Goal: Task Accomplishment & Management: Manage account settings

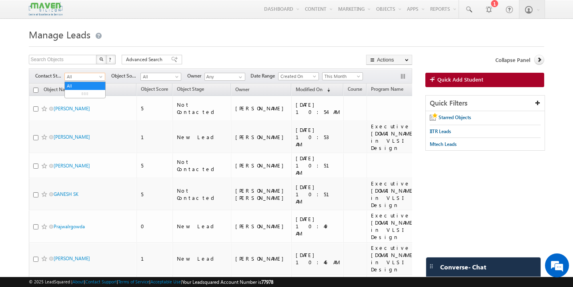
click at [90, 78] on span "All" at bounding box center [84, 76] width 38 height 7
click at [88, 95] on link "New Lead" at bounding box center [85, 93] width 40 height 7
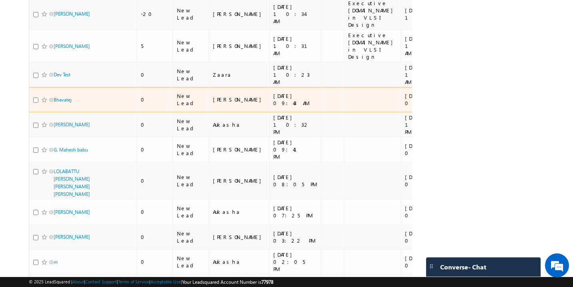
click at [36, 98] on input "checkbox" at bounding box center [35, 100] width 5 height 5
checkbox input "true"
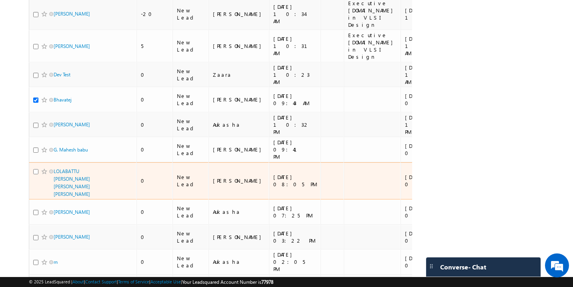
click at [35, 169] on input "checkbox" at bounding box center [35, 171] width 5 height 5
checkbox input "true"
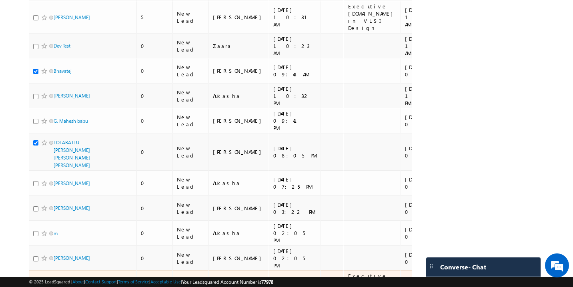
scroll to position [288, 0]
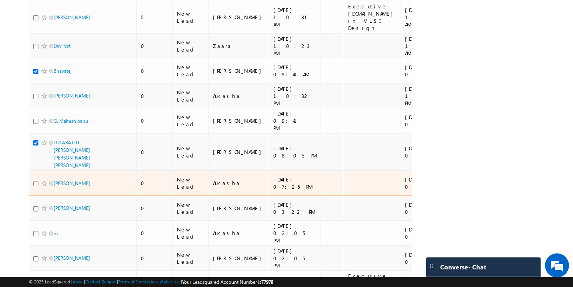
click at [36, 181] on input "checkbox" at bounding box center [35, 183] width 5 height 5
checkbox input "true"
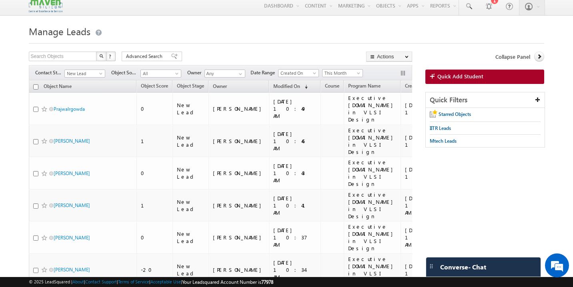
scroll to position [2, 0]
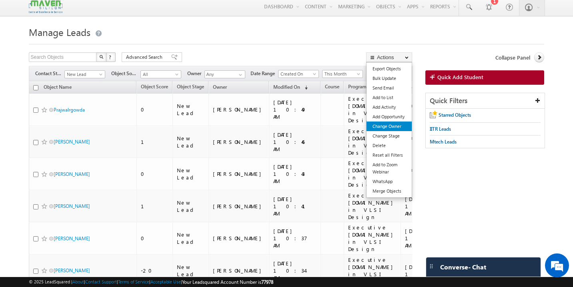
click at [393, 126] on link "Change Owner" at bounding box center [388, 127] width 45 height 10
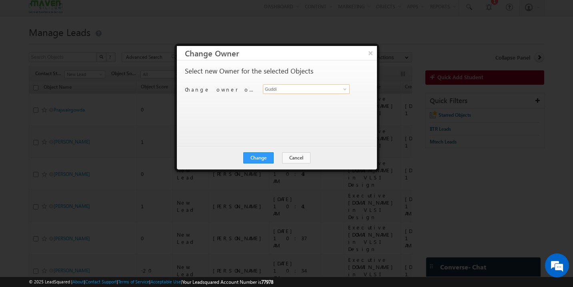
click at [304, 88] on input "Guddi" at bounding box center [306, 89] width 87 height 10
click at [288, 100] on link "Shubham lsq6@maven-silicon.com" at bounding box center [306, 101] width 87 height 15
type input "Shubham"
click at [268, 158] on button "Change" at bounding box center [258, 157] width 30 height 11
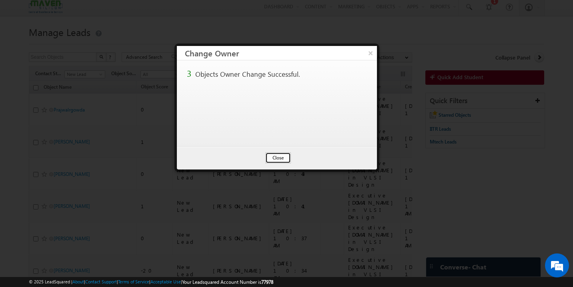
click at [273, 158] on button "Close" at bounding box center [278, 157] width 26 height 11
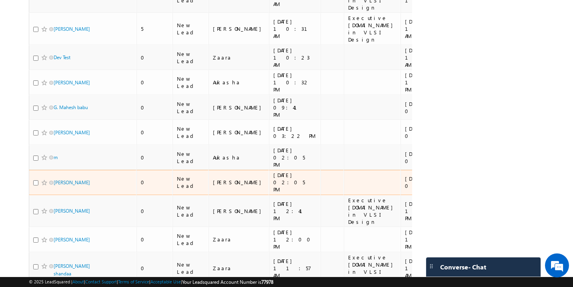
scroll to position [400, 0]
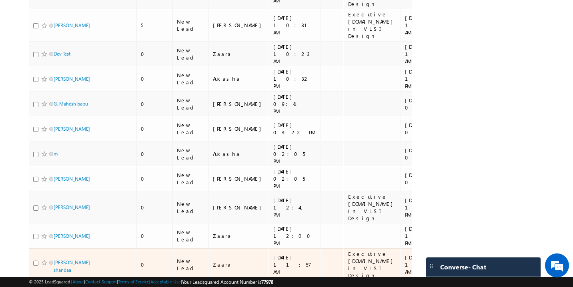
click at [34, 261] on input "checkbox" at bounding box center [35, 263] width 5 height 5
checkbox input "true"
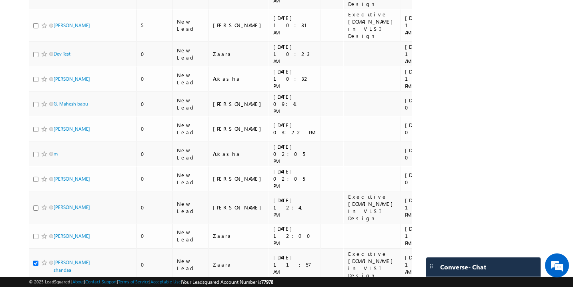
checkbox input "true"
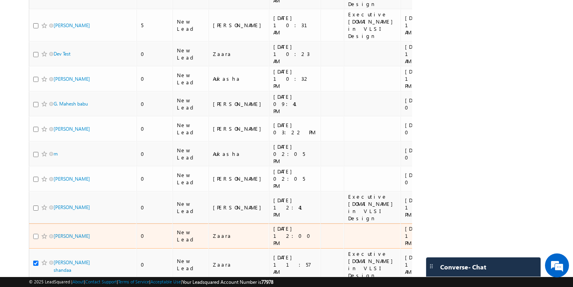
click at [35, 234] on input "checkbox" at bounding box center [35, 236] width 5 height 5
checkbox input "true"
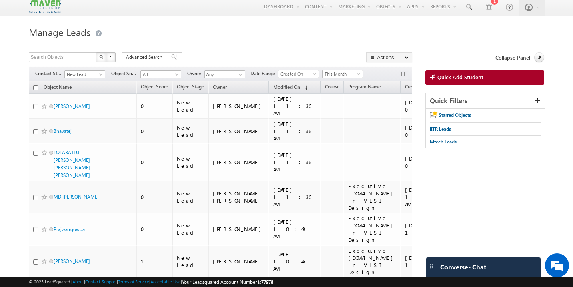
scroll to position [0, 0]
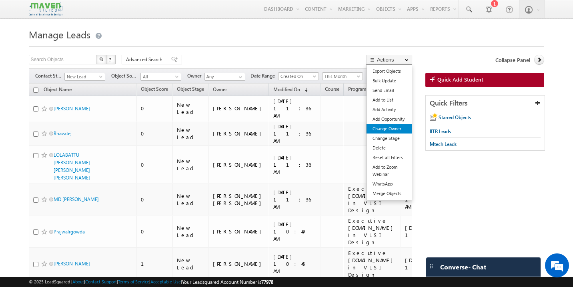
click at [388, 130] on link "Change Owner" at bounding box center [388, 129] width 45 height 10
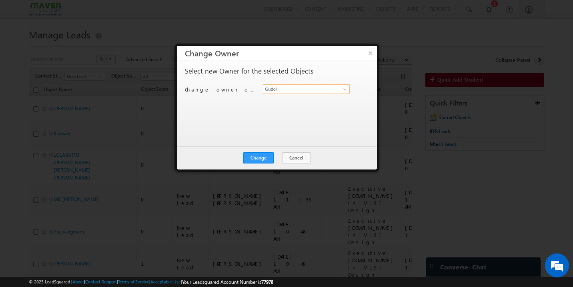
click at [274, 90] on input "Guddi" at bounding box center [306, 89] width 87 height 10
click at [286, 98] on link "Gagandip Singh Saini gagandip@maven-silicon.com" at bounding box center [306, 101] width 87 height 15
type input "[PERSON_NAME] [PERSON_NAME]"
click at [260, 157] on button "Change" at bounding box center [258, 157] width 30 height 11
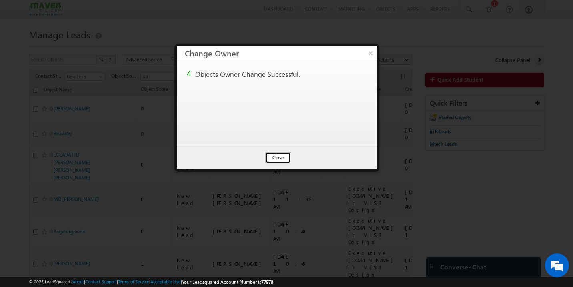
click at [274, 162] on button "Close" at bounding box center [278, 157] width 26 height 11
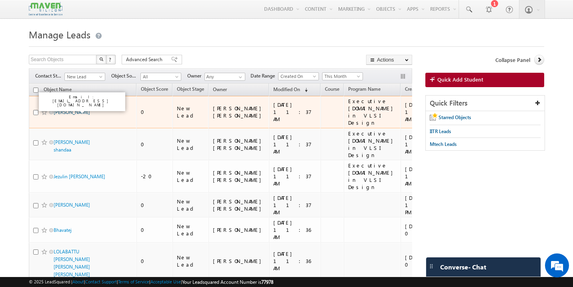
click at [81, 109] on link "Amal Chandra" at bounding box center [72, 112] width 36 height 6
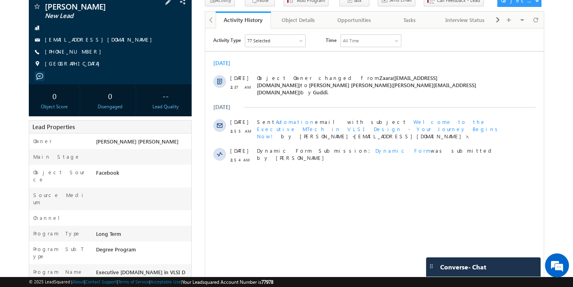
drag, startPoint x: 104, startPoint y: 40, endPoint x: 98, endPoint y: 42, distance: 6.3
click at [98, 42] on div "amalcsagar@gmail.com" at bounding box center [110, 40] width 155 height 8
copy div "amalcsagar@gmail.com"
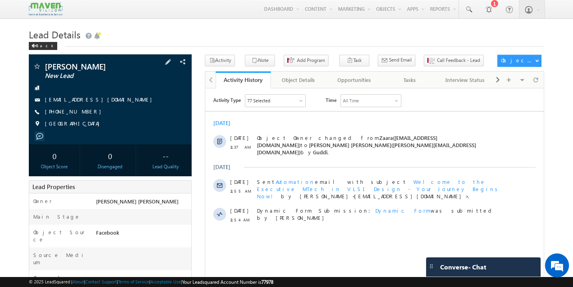
copy div "amalcsagar@gmail.com"
click at [41, 47] on div "Back" at bounding box center [43, 46] width 28 height 8
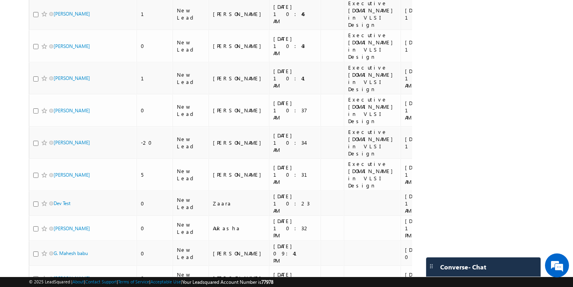
scroll to position [406, 0]
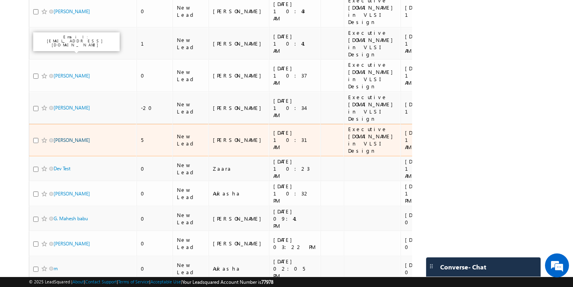
click at [70, 137] on link "[PERSON_NAME]" at bounding box center [72, 140] width 36 height 6
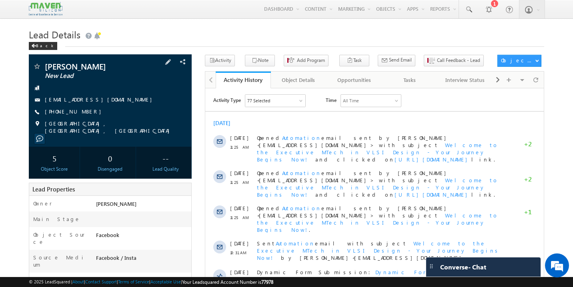
drag, startPoint x: 114, startPoint y: 104, endPoint x: 77, endPoint y: 104, distance: 36.4
click at [77, 104] on div "syedhusainali8@gmail.com" at bounding box center [110, 100] width 155 height 8
copy div "syedhusainali8@gmail.com"
click at [42, 48] on div "Back" at bounding box center [43, 46] width 28 height 8
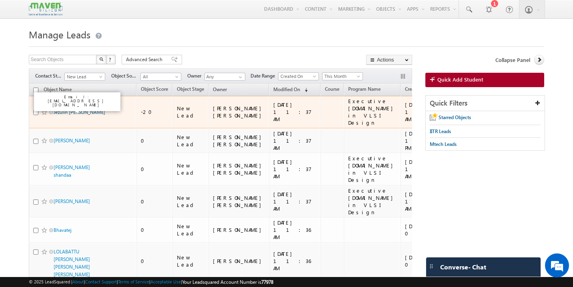
click at [72, 111] on link "Jezulin [PERSON_NAME]" at bounding box center [80, 112] width 52 height 6
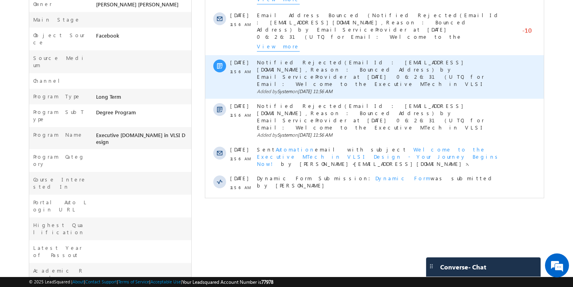
scroll to position [214, 0]
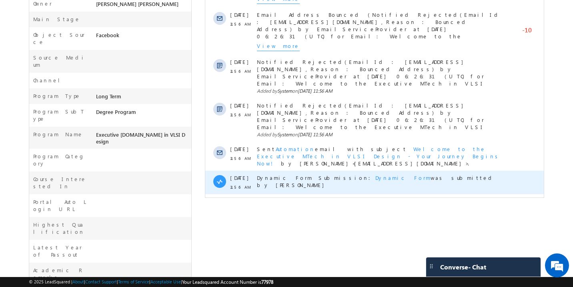
click at [375, 174] on span "Dynamic Form" at bounding box center [402, 177] width 55 height 7
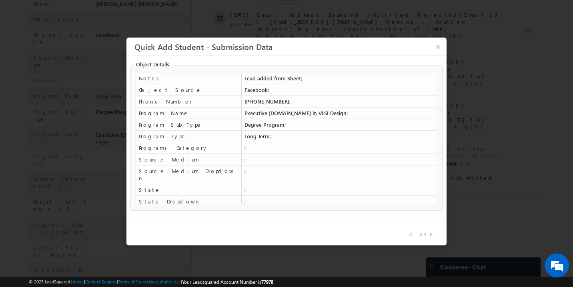
scroll to position [0, 0]
click at [437, 51] on button "×" at bounding box center [437, 47] width 13 height 14
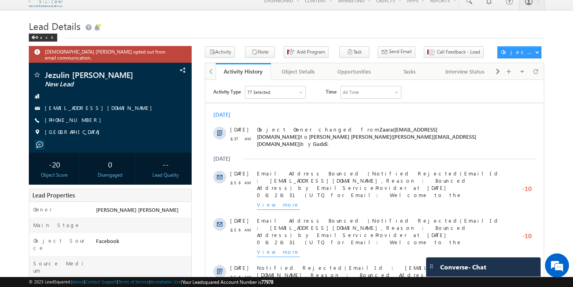
scroll to position [6, 0]
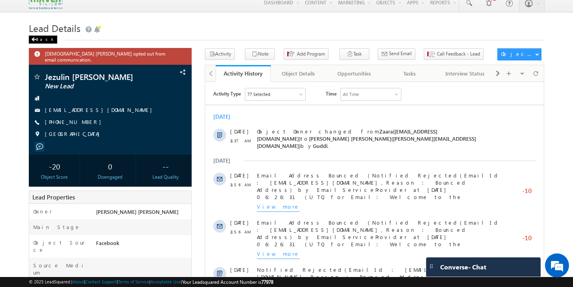
click at [43, 40] on div "Back" at bounding box center [43, 40] width 28 height 8
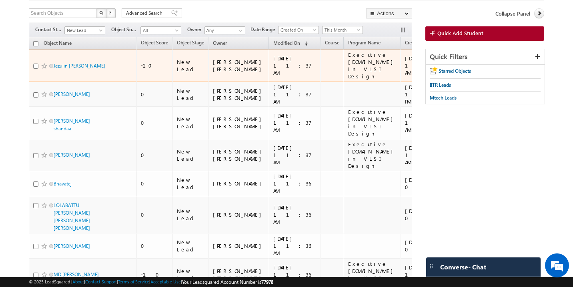
click at [37, 64] on input "checkbox" at bounding box center [35, 66] width 5 height 5
checkbox input "true"
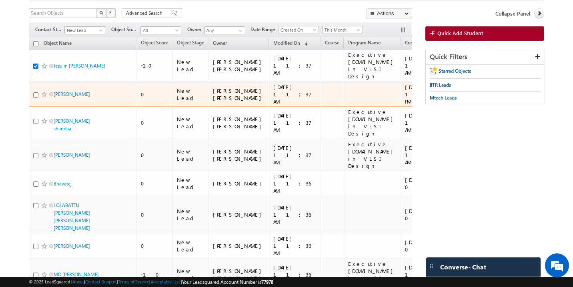
click at [35, 92] on input "checkbox" at bounding box center [35, 94] width 5 height 5
checkbox input "true"
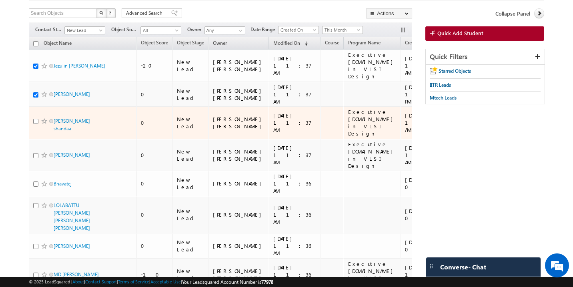
click at [34, 117] on div at bounding box center [45, 121] width 24 height 8
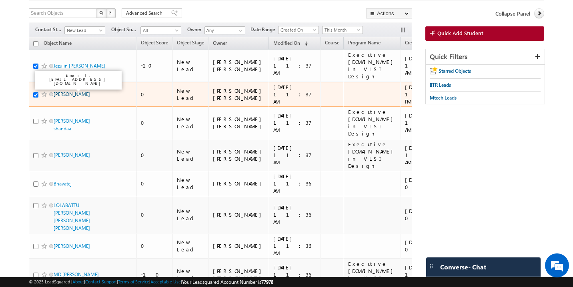
click at [74, 91] on link "Nazreen Jabeen" at bounding box center [72, 94] width 36 height 6
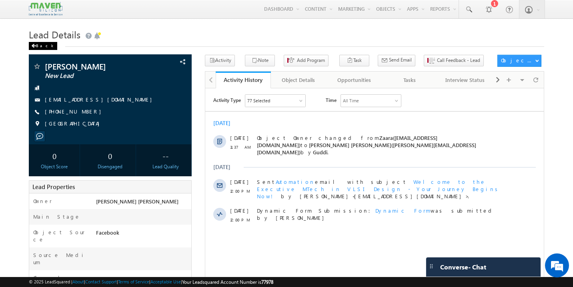
click at [40, 48] on div "Back" at bounding box center [43, 46] width 28 height 8
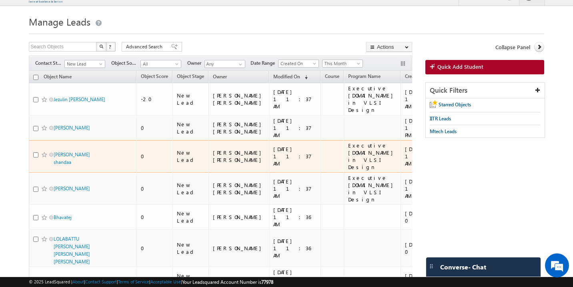
scroll to position [17, 0]
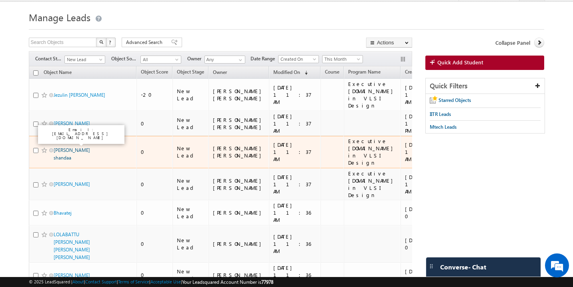
click at [69, 147] on link "[PERSON_NAME] shandaa" at bounding box center [72, 154] width 36 height 14
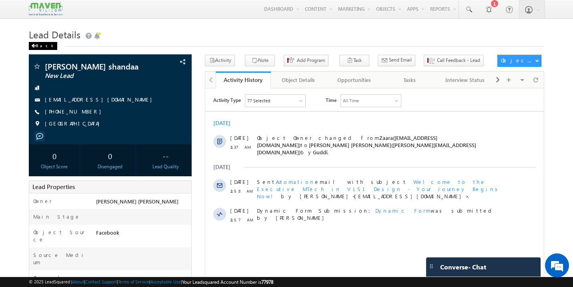
click at [40, 47] on div "Back" at bounding box center [43, 46] width 28 height 8
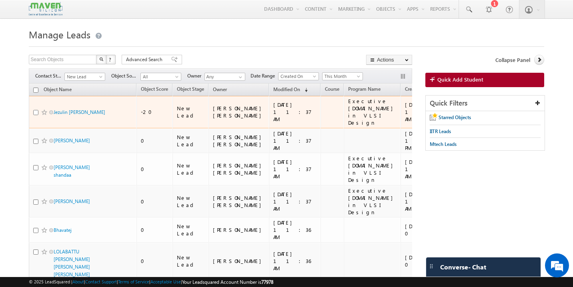
click at [36, 110] on input "checkbox" at bounding box center [35, 112] width 5 height 5
checkbox input "true"
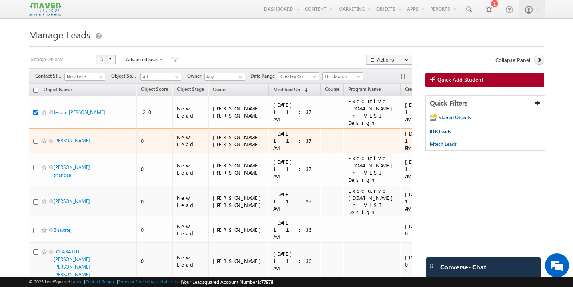
click at [36, 139] on input "checkbox" at bounding box center [35, 141] width 5 height 5
checkbox input "true"
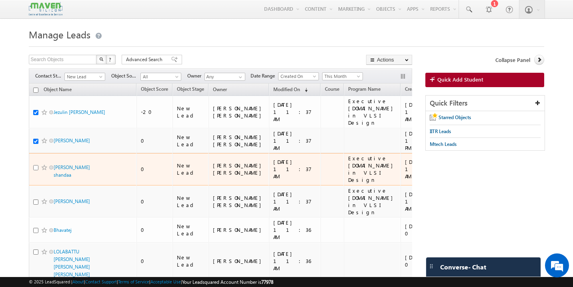
click at [36, 165] on input "checkbox" at bounding box center [35, 167] width 5 height 5
checkbox input "true"
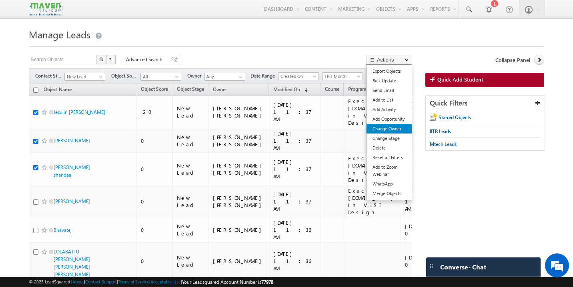
click at [396, 131] on link "Change Owner" at bounding box center [388, 129] width 45 height 10
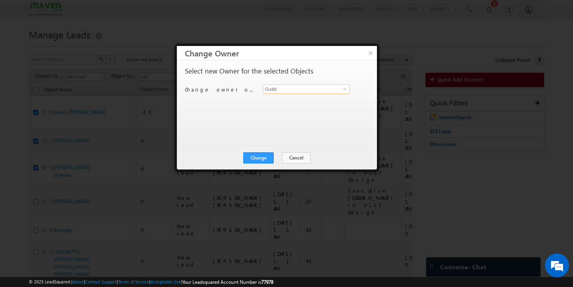
click at [295, 92] on input "Guddi" at bounding box center [306, 89] width 87 height 10
click at [282, 104] on span "lsq2@maven-silicon.com" at bounding box center [302, 105] width 72 height 6
type input "Zaara"
click at [264, 158] on button "Change" at bounding box center [258, 157] width 30 height 11
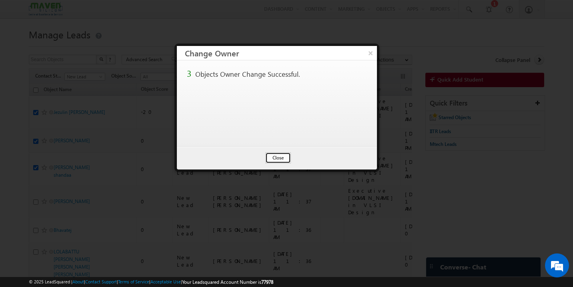
click at [280, 158] on button "Close" at bounding box center [278, 157] width 26 height 11
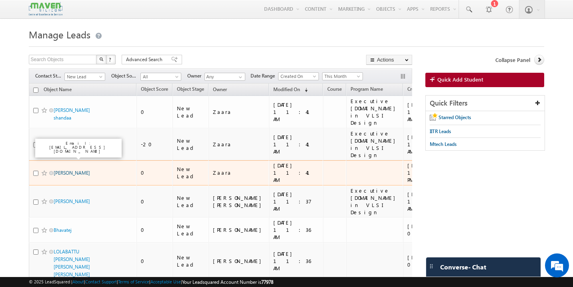
click at [73, 170] on link "Nazreen Jabeen" at bounding box center [72, 173] width 36 height 6
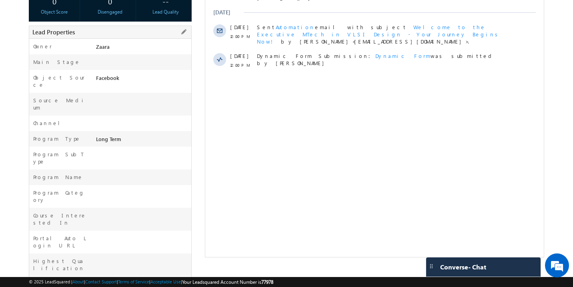
scroll to position [155, 0]
click at [183, 32] on span at bounding box center [183, 31] width 9 height 9
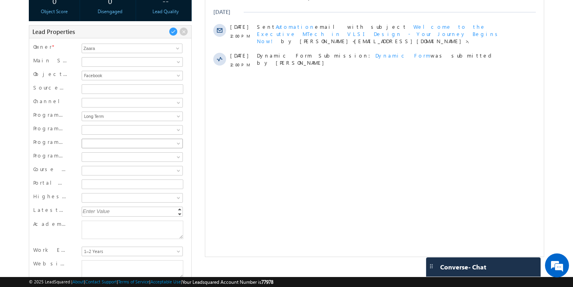
click at [90, 146] on span at bounding box center [131, 143] width 98 height 7
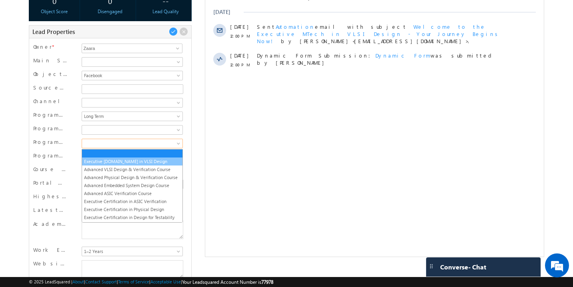
click at [96, 162] on link "Executive [DOMAIN_NAME] in VLSI Design" at bounding box center [132, 161] width 100 height 7
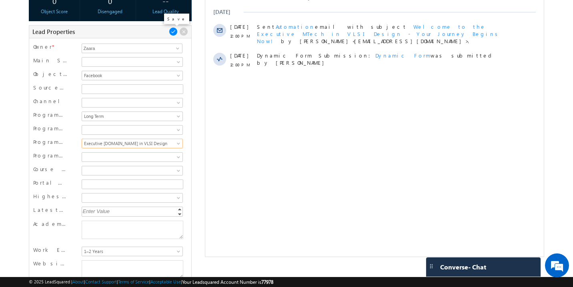
scroll to position [0, 0]
click at [172, 34] on span at bounding box center [173, 31] width 9 height 9
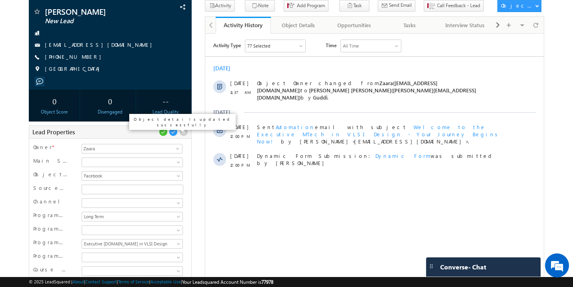
click at [161, 132] on span at bounding box center [163, 132] width 9 height 9
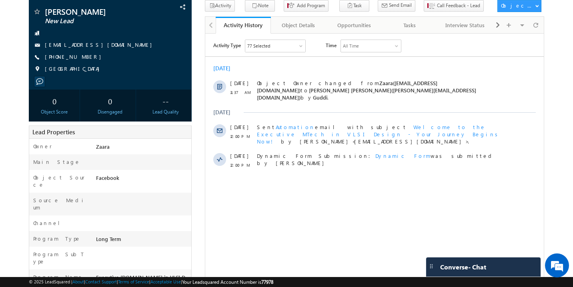
click at [161, 132] on div "Lead Properties" at bounding box center [110, 132] width 163 height 13
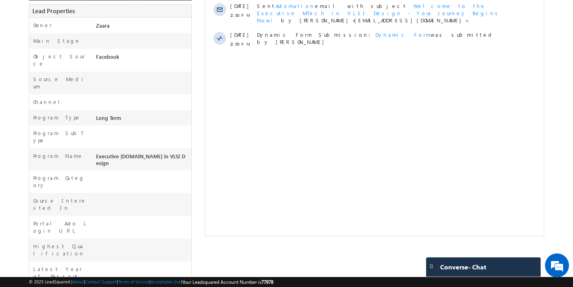
scroll to position [0, 0]
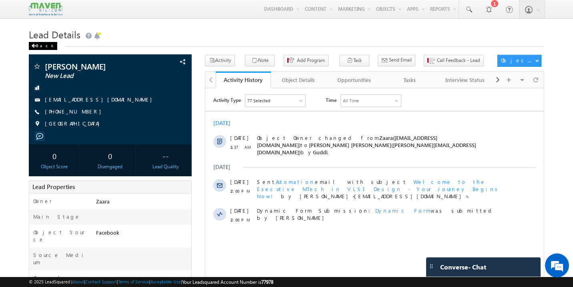
click at [40, 45] on div "Back" at bounding box center [43, 46] width 28 height 8
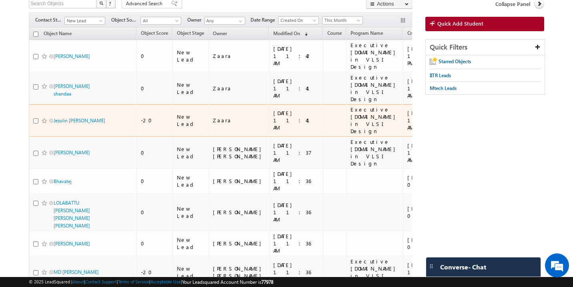
scroll to position [56, 0]
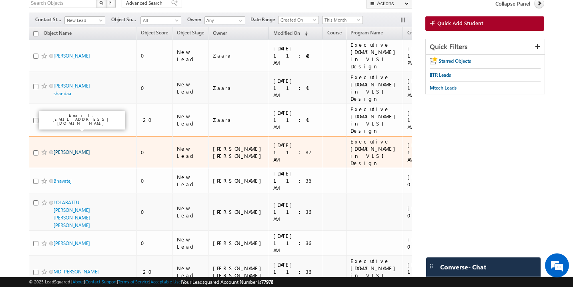
click at [63, 149] on link "Amal Chandra" at bounding box center [72, 152] width 36 height 6
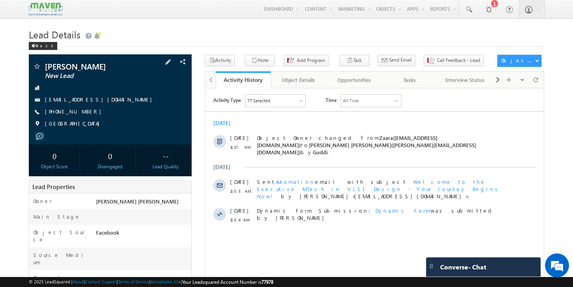
drag, startPoint x: 108, startPoint y: 102, endPoint x: 99, endPoint y: 103, distance: 8.8
click at [99, 103] on div "[EMAIL_ADDRESS][DOMAIN_NAME]" at bounding box center [110, 100] width 155 height 8
drag, startPoint x: 105, startPoint y: 101, endPoint x: 98, endPoint y: 103, distance: 7.6
click at [98, 103] on div "[EMAIL_ADDRESS][DOMAIN_NAME]" at bounding box center [110, 100] width 155 height 8
copy div "[EMAIL_ADDRESS][DOMAIN_NAME]"
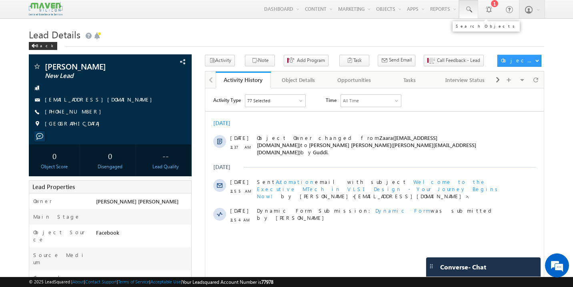
click at [471, 9] on span at bounding box center [468, 10] width 8 height 8
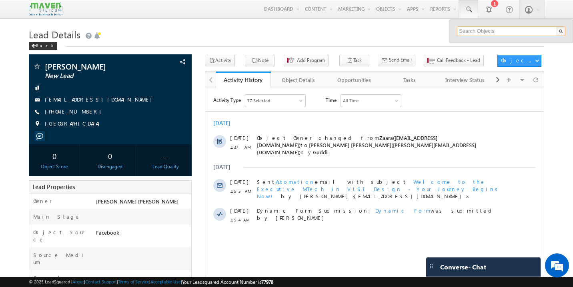
click at [486, 32] on input "text" at bounding box center [511, 31] width 108 height 10
paste input "amalcsagar@gmail.com"
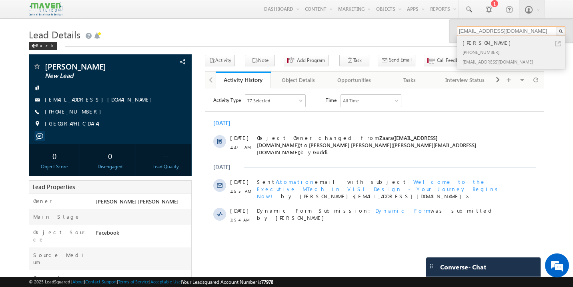
type input "amalcsagar@gmail.com"
click at [481, 48] on div "+91-9496305184" at bounding box center [514, 52] width 107 height 10
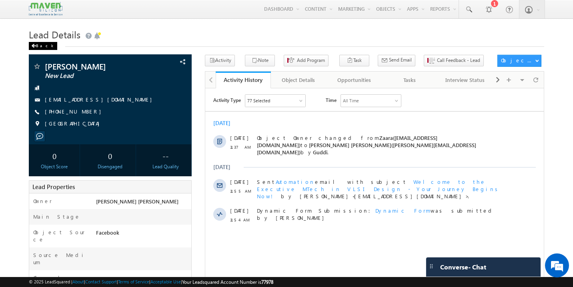
click at [41, 46] on div "Back" at bounding box center [43, 46] width 28 height 8
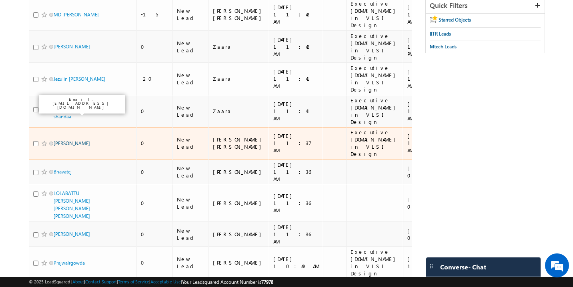
click at [73, 140] on link "[PERSON_NAME]" at bounding box center [72, 143] width 36 height 6
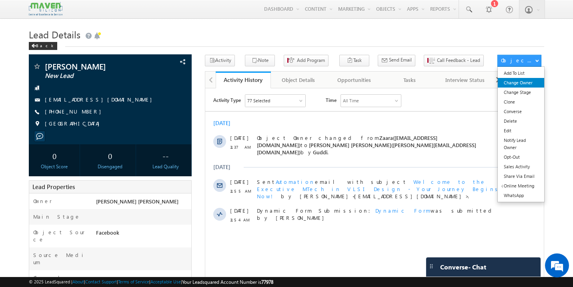
click at [525, 85] on link "Change Owner" at bounding box center [521, 83] width 46 height 10
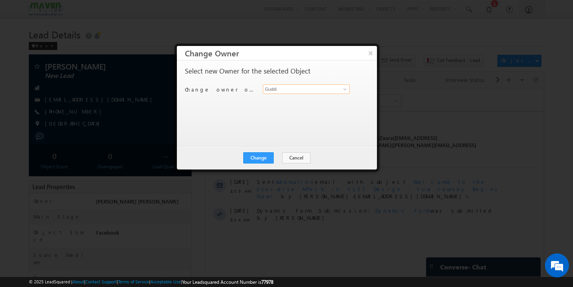
click at [314, 87] on input "Guddi" at bounding box center [306, 89] width 87 height 10
click at [276, 98] on link "Zaara lsq2@maven-silicon.com" at bounding box center [306, 101] width 86 height 14
type input "Zaara"
click at [255, 160] on button "Change" at bounding box center [258, 157] width 30 height 11
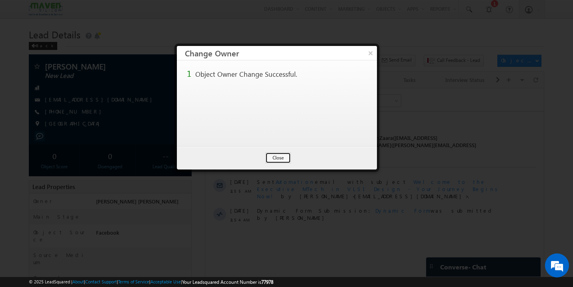
click at [283, 158] on button "Close" at bounding box center [278, 157] width 26 height 11
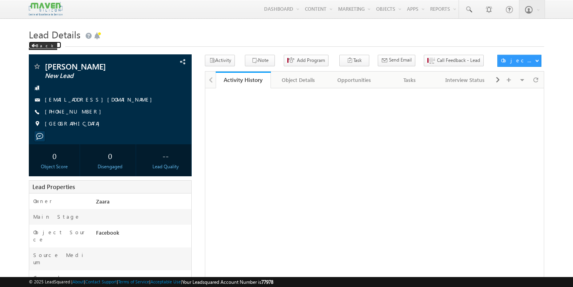
click at [47, 47] on div "Back" at bounding box center [43, 46] width 28 height 8
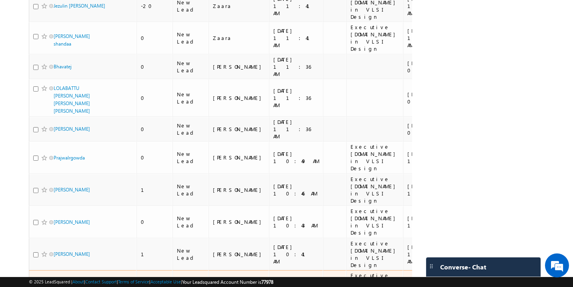
scroll to position [0, 3]
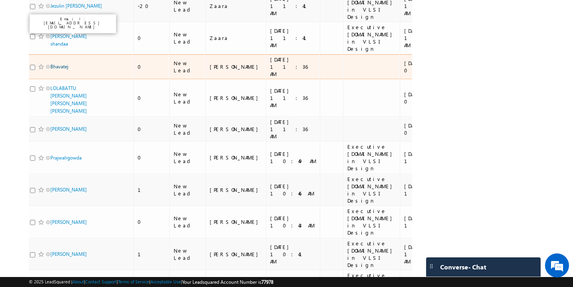
click at [58, 64] on link "Bhavatej" at bounding box center [59, 67] width 18 height 6
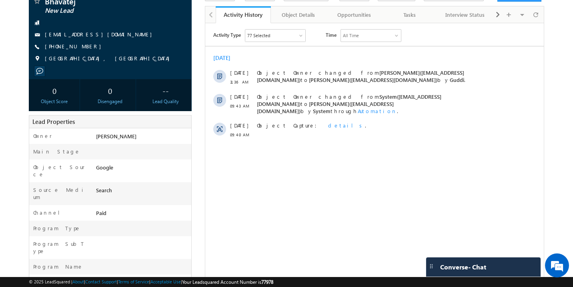
scroll to position [74, 0]
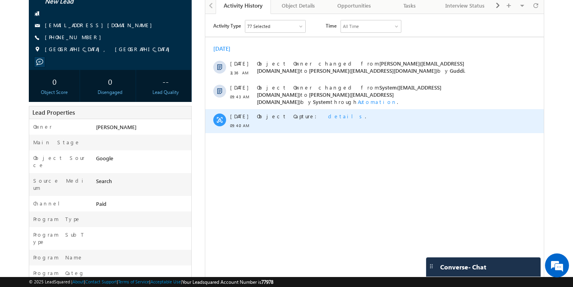
click at [328, 112] on span "details" at bounding box center [346, 115] width 37 height 7
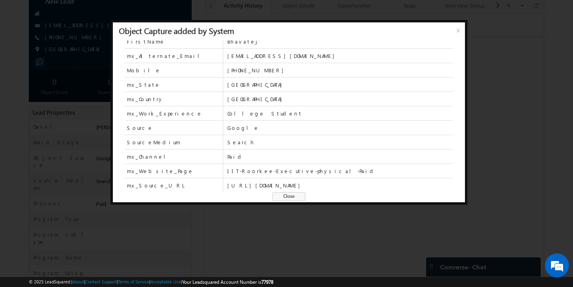
scroll to position [35, 0]
click at [458, 29] on span "x" at bounding box center [459, 33] width 6 height 14
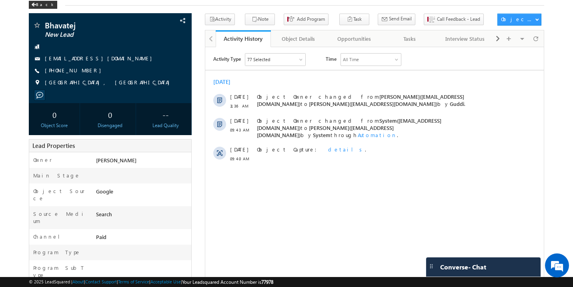
scroll to position [0, 0]
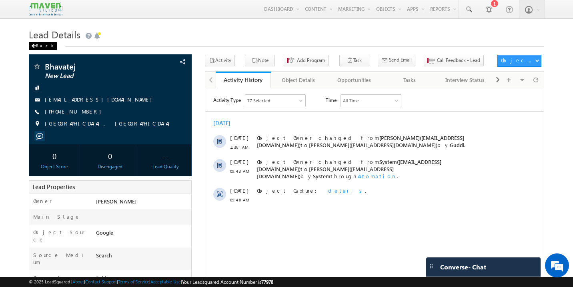
click at [41, 49] on div "Back" at bounding box center [43, 46] width 28 height 8
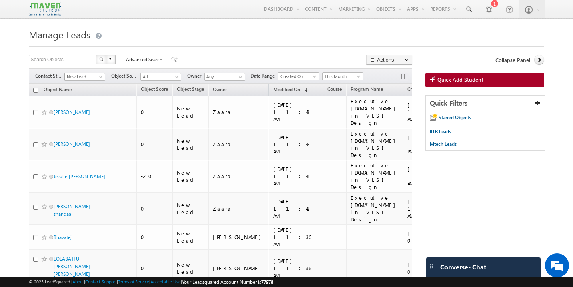
click at [96, 76] on span "New Lead" at bounding box center [84, 76] width 38 height 7
click at [85, 85] on link "All" at bounding box center [85, 85] width 40 height 7
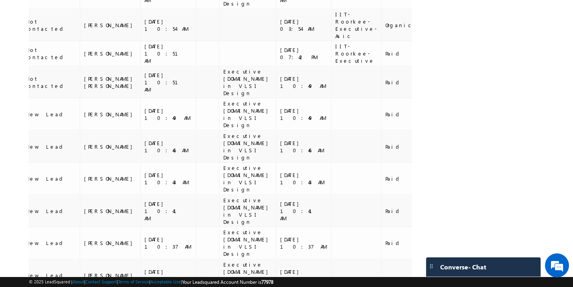
scroll to position [475, 0]
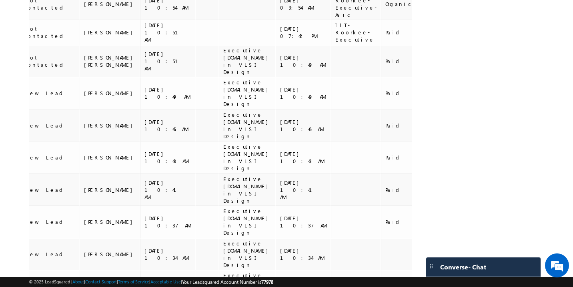
drag, startPoint x: 250, startPoint y: 174, endPoint x: 240, endPoint y: 169, distance: 11.8
copy div "PES-Mtech Paid"
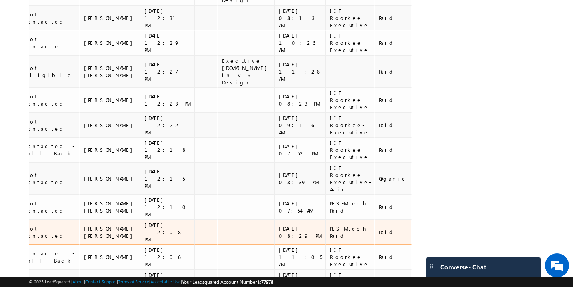
scroll to position [383, 0]
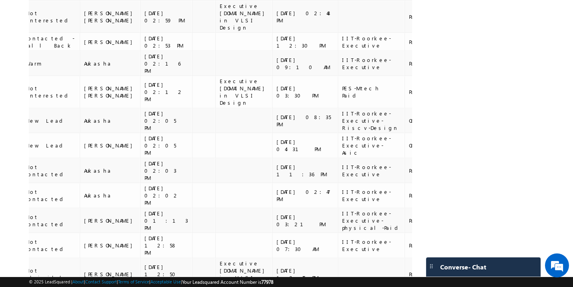
scroll to position [424, 0]
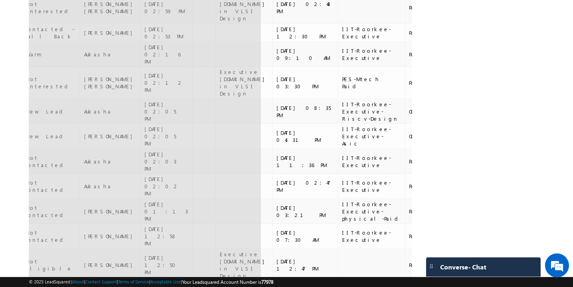
scroll to position [383, 0]
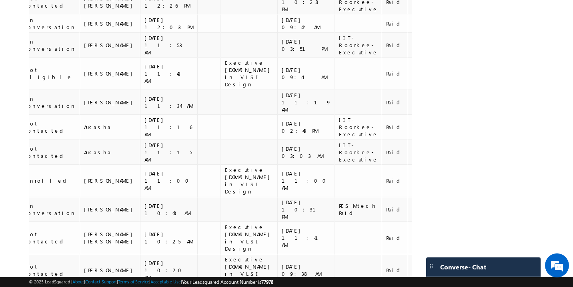
scroll to position [0, 0]
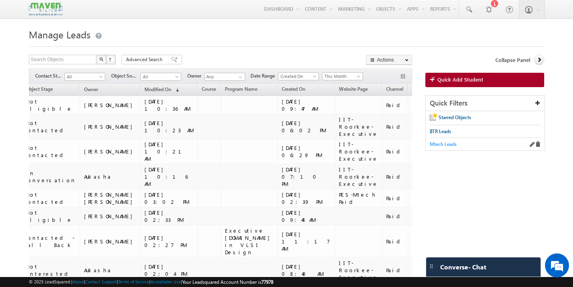
click at [447, 145] on span "Mtech Leads" at bounding box center [443, 144] width 27 height 6
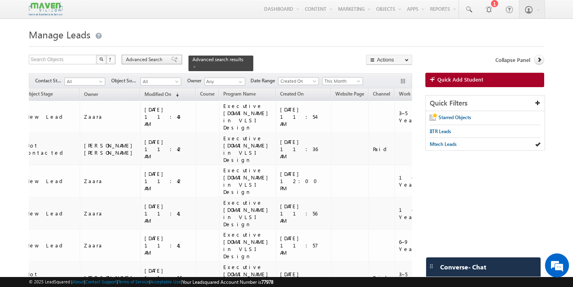
click at [171, 59] on span at bounding box center [174, 60] width 6 height 6
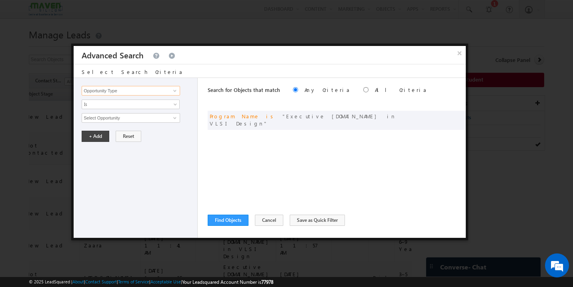
click at [122, 91] on input "Opportunity Type" at bounding box center [131, 91] width 98 height 10
click at [116, 116] on link "Website Page" at bounding box center [131, 115] width 98 height 9
type input "Website Page"
click at [107, 118] on input "text" at bounding box center [131, 118] width 98 height 10
paste input "PES-Mtech Paid"
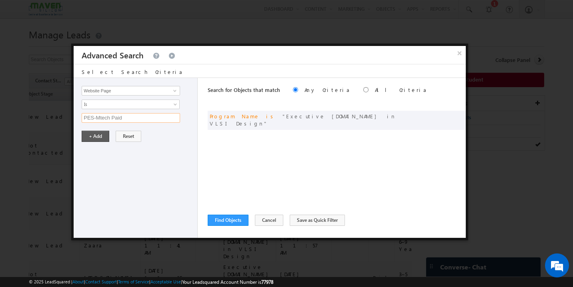
type input "PES-Mtech Paid"
click at [98, 138] on button "+ Add" at bounding box center [96, 136] width 28 height 11
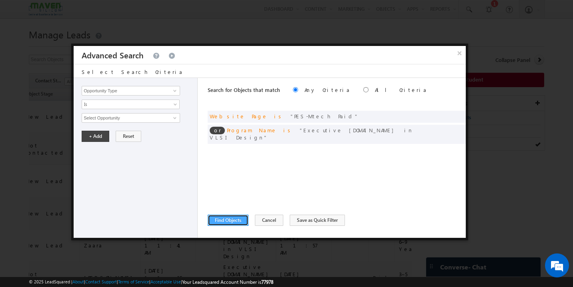
click at [234, 220] on button "Find Objects" at bounding box center [228, 220] width 41 height 11
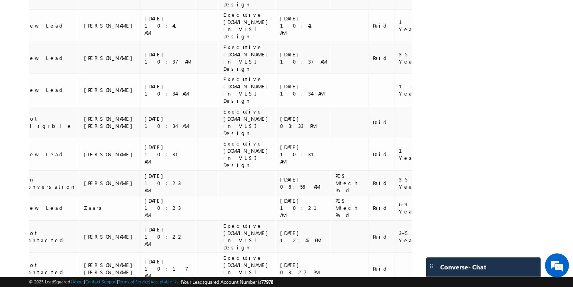
scroll to position [485, 0]
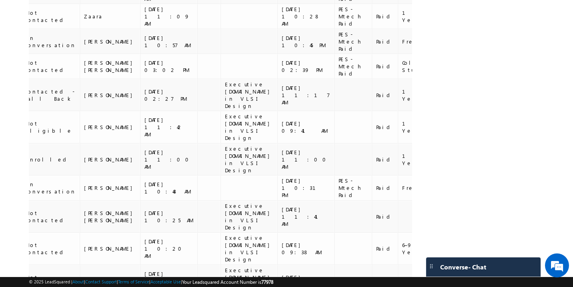
scroll to position [0, 0]
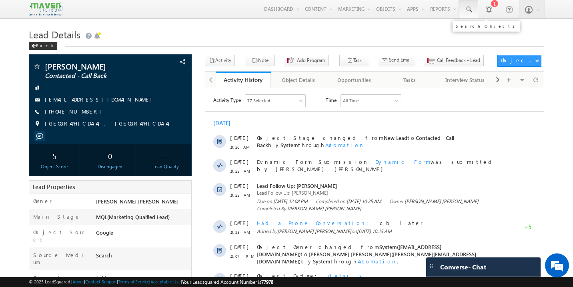
click at [472, 12] on span at bounding box center [468, 10] width 8 height 8
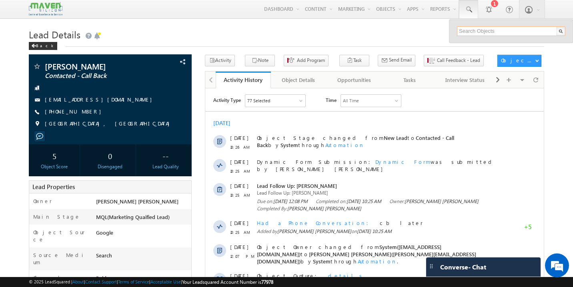
click at [476, 33] on input "text" at bounding box center [511, 31] width 108 height 10
paste input "[EMAIL_ADDRESS][DOMAIN_NAME]"
click at [496, 31] on input "[EMAIL_ADDRESS][DOMAIN_NAME]" at bounding box center [511, 31] width 108 height 10
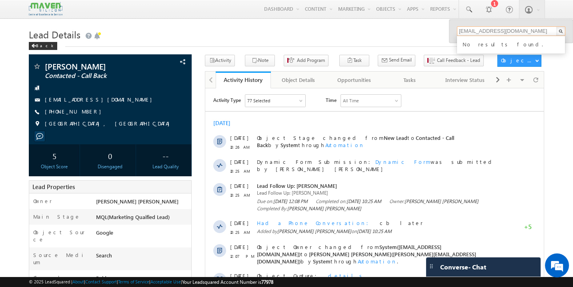
paste input "sravyasmvm"
click at [496, 30] on input "sravyasmvm@gmail.com" at bounding box center [511, 31] width 108 height 10
paste input "gowthammp15"
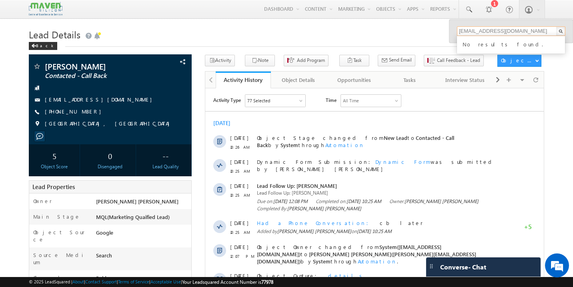
click at [506, 32] on input "gowthammp15@gmail.com" at bounding box center [511, 31] width 108 height 10
paste input "shankar07032001"
click at [485, 30] on input "shankar07032001@gmail.com" at bounding box center [511, 31] width 108 height 10
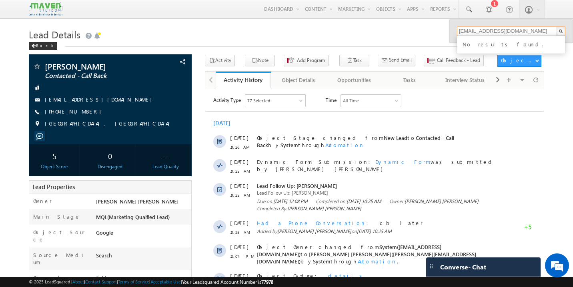
click at [485, 30] on input "shankar07032001@gmail.com" at bounding box center [511, 31] width 108 height 10
paste input "kusumaece413"
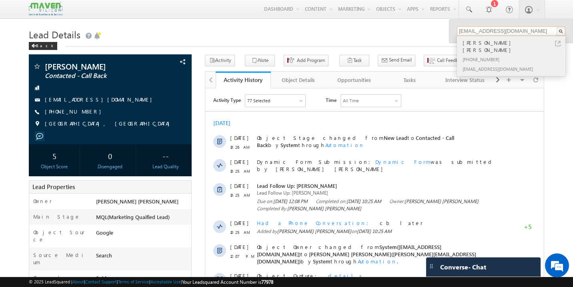
type input "[EMAIL_ADDRESS][DOMAIN_NAME]"
click at [487, 46] on div "[PERSON_NAME] [PERSON_NAME]" at bounding box center [514, 46] width 107 height 16
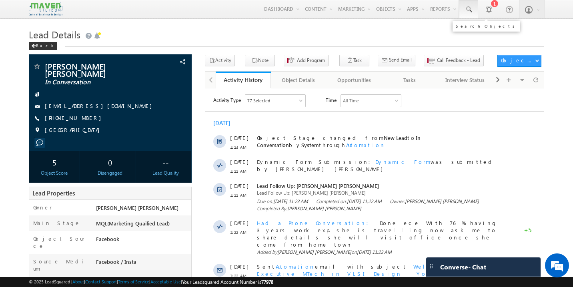
click at [468, 7] on span at bounding box center [468, 10] width 8 height 8
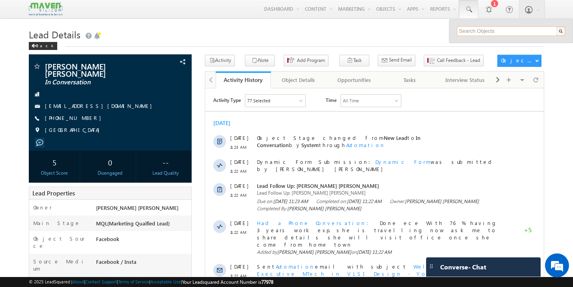
paste input "[EMAIL_ADDRESS][DOMAIN_NAME]"
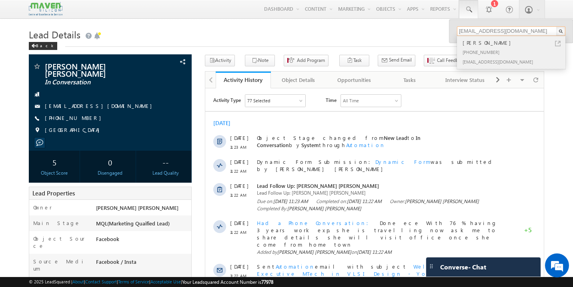
type input "[EMAIL_ADDRESS][DOMAIN_NAME]"
click at [482, 53] on div "[PHONE_NUMBER]" at bounding box center [514, 52] width 107 height 10
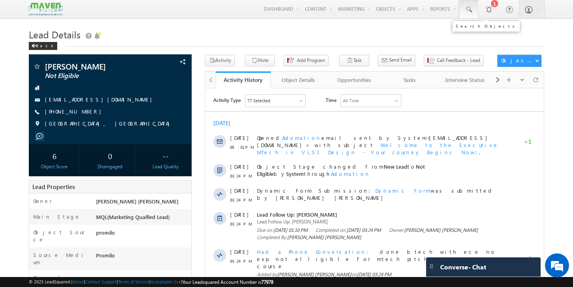
click at [470, 11] on span at bounding box center [468, 10] width 8 height 8
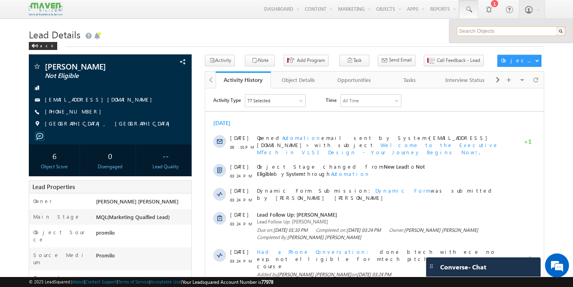
paste input "[EMAIL_ADDRESS][DOMAIN_NAME]"
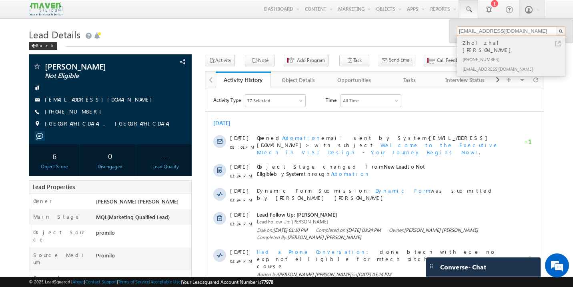
type input "[EMAIL_ADDRESS][DOMAIN_NAME]"
click at [482, 54] on div "[PHONE_NUMBER]" at bounding box center [514, 59] width 107 height 10
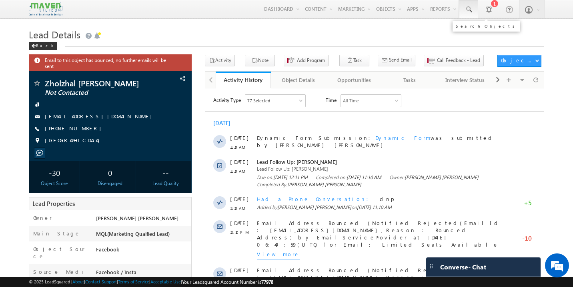
click at [473, 11] on link at bounding box center [468, 9] width 19 height 18
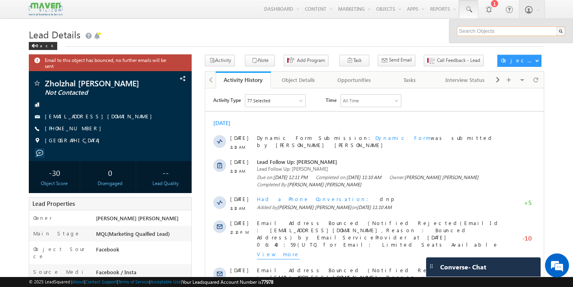
paste input "gulabo@gmail.com"
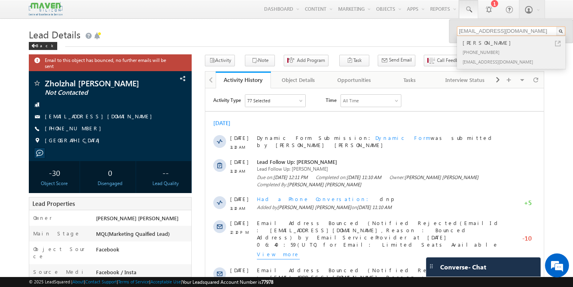
type input "gulabo@gmail.com"
click at [480, 48] on div "+91-9653895375" at bounding box center [514, 52] width 107 height 10
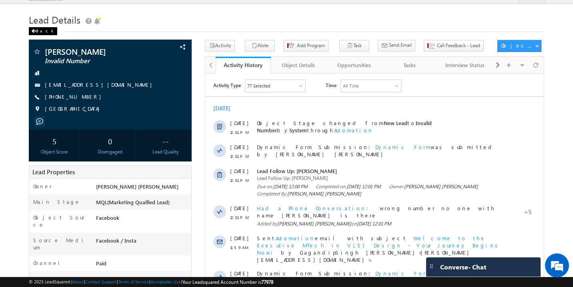
click at [40, 32] on div "Back" at bounding box center [43, 31] width 28 height 8
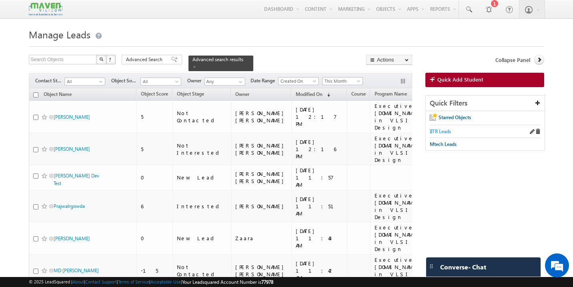
click at [441, 133] on span "IITR Leads" at bounding box center [440, 131] width 21 height 6
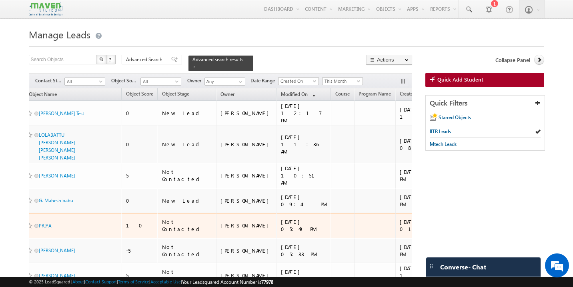
scroll to position [0, 20]
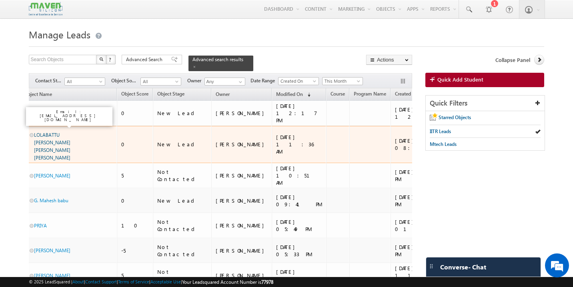
click at [66, 132] on link "LOLABATTU [PERSON_NAME] [PERSON_NAME] [PERSON_NAME]" at bounding box center [52, 146] width 36 height 29
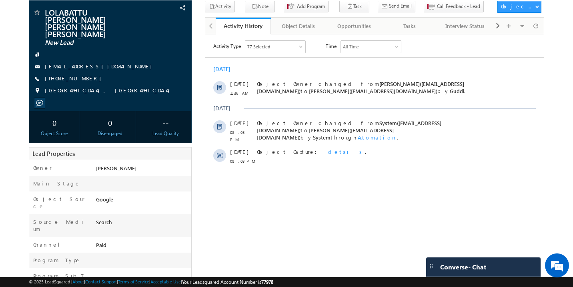
scroll to position [62, 0]
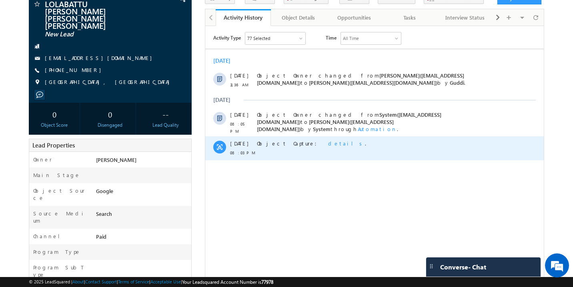
click at [328, 140] on span "details" at bounding box center [346, 143] width 37 height 7
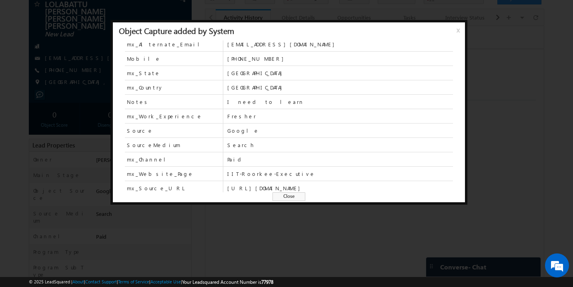
scroll to position [50, 0]
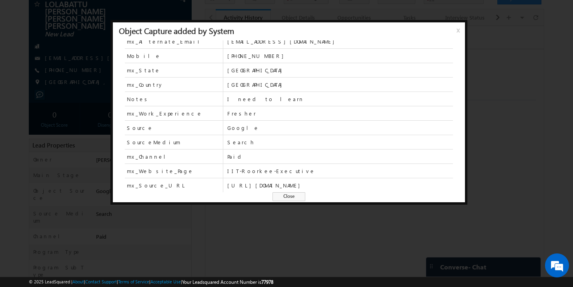
click at [301, 195] on span "Close" at bounding box center [288, 196] width 33 height 9
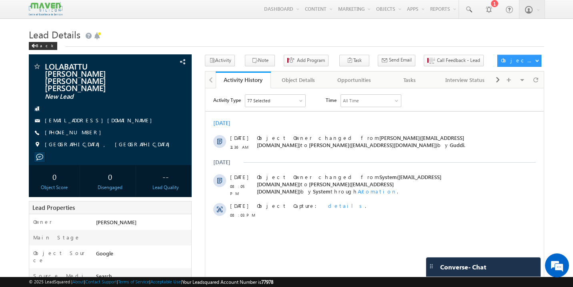
scroll to position [0, 0]
click at [41, 44] on div "Back" at bounding box center [43, 46] width 28 height 8
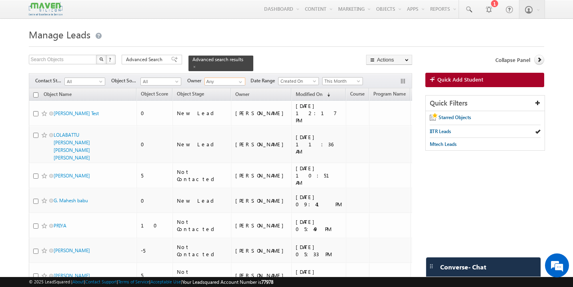
click at [232, 78] on input "Any" at bounding box center [224, 82] width 41 height 8
click at [232, 93] on span "lsq5@maven-silicon.com" at bounding box center [244, 96] width 72 height 6
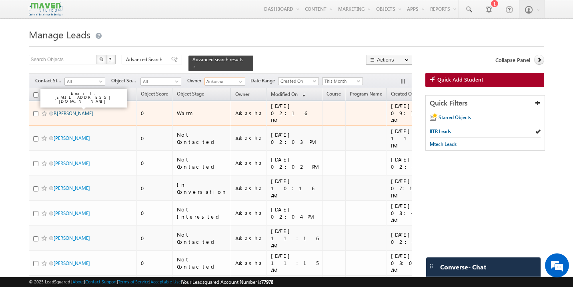
type input "Aukasha"
click at [86, 110] on link "P.Mounika Prakash" at bounding box center [74, 113] width 40 height 6
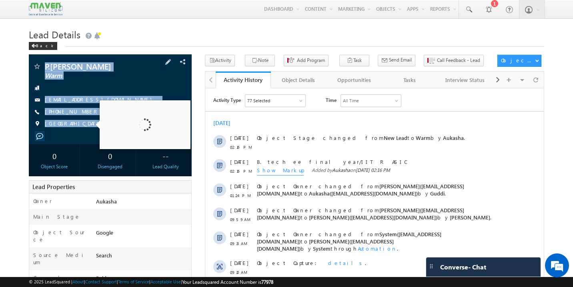
drag, startPoint x: 43, startPoint y: 65, endPoint x: 94, endPoint y: 128, distance: 81.4
click at [94, 128] on div "P.[PERSON_NAME] Warm [EMAIL_ADDRESS][DOMAIN_NAME] [PHONE_NUMBER]" at bounding box center [110, 97] width 155 height 70
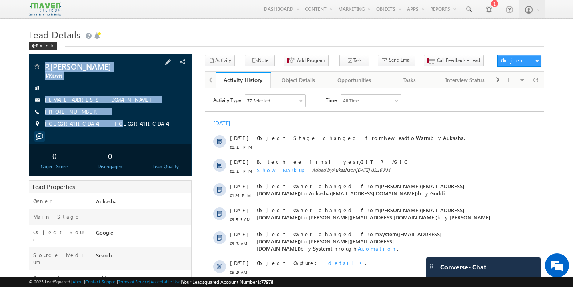
copy div "P.[PERSON_NAME] Warm [EMAIL_ADDRESS][DOMAIN_NAME] [PHONE_NUMBER] [GEOGRAPHIC_DA…"
click at [40, 46] on div "Back" at bounding box center [43, 46] width 28 height 8
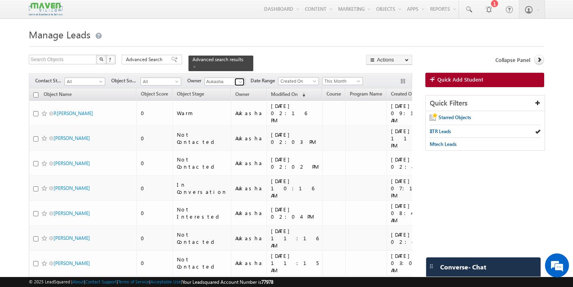
click at [240, 79] on span at bounding box center [240, 82] width 6 height 6
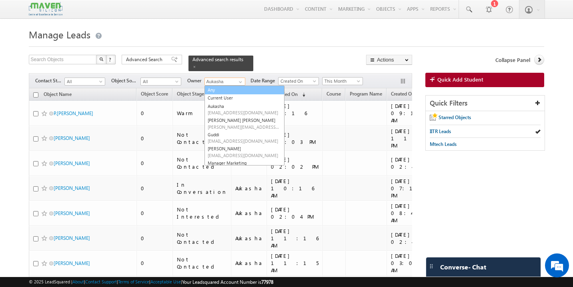
click at [221, 86] on link "Any" at bounding box center [244, 90] width 80 height 9
type input "Any"
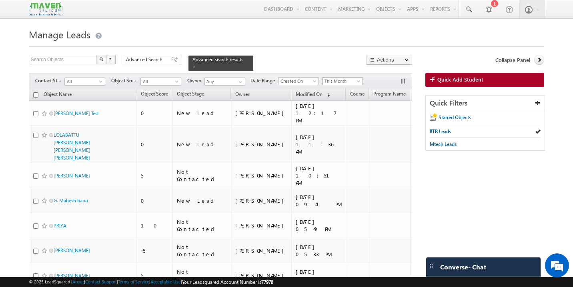
click at [356, 78] on span "This Month" at bounding box center [341, 81] width 38 height 7
click at [342, 93] on link "Custom" at bounding box center [344, 93] width 40 height 7
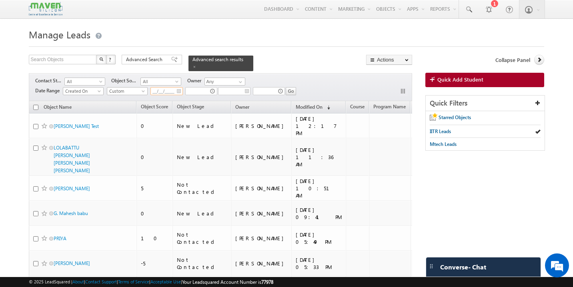
click at [180, 89] on input "__/__/____" at bounding box center [166, 91] width 32 height 8
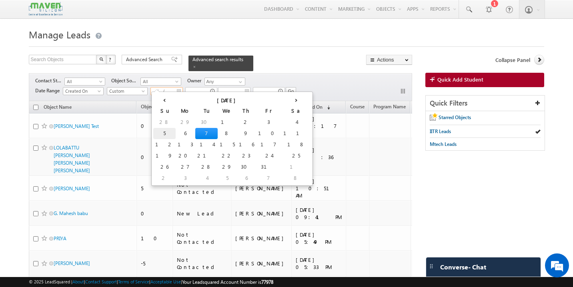
click at [160, 132] on td "5" at bounding box center [164, 133] width 22 height 11
type input "05/10/2025"
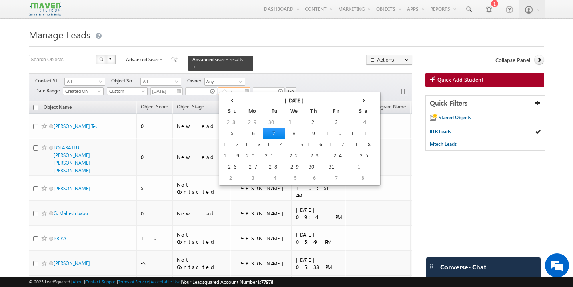
click at [247, 87] on input "__/__/____" at bounding box center [234, 91] width 32 height 8
click at [243, 132] on td "6" at bounding box center [253, 133] width 20 height 11
type input "06/10/2025"
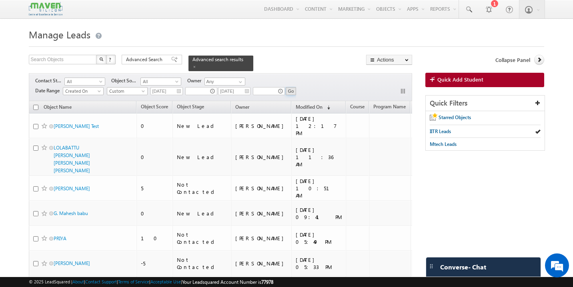
click at [293, 87] on input "Go" at bounding box center [291, 91] width 11 height 8
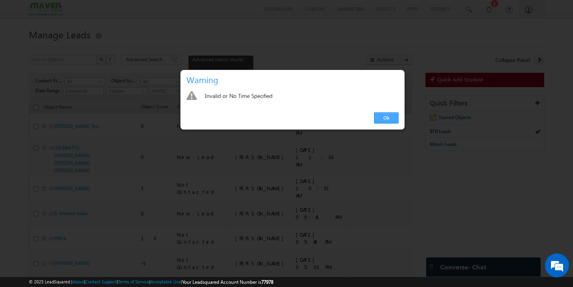
click at [382, 114] on link "Ok" at bounding box center [386, 117] width 24 height 11
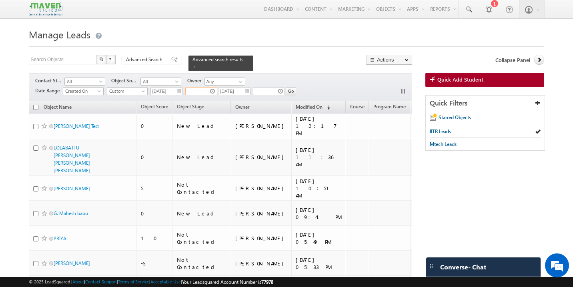
click at [204, 87] on input "text" at bounding box center [201, 91] width 32 height 8
click at [199, 115] on span "12" at bounding box center [198, 113] width 18 height 7
click at [218, 114] on span "31" at bounding box center [226, 113] width 16 height 7
click at [244, 116] on span "PM" at bounding box center [247, 113] width 6 height 7
click at [197, 114] on span "12" at bounding box center [198, 113] width 18 height 7
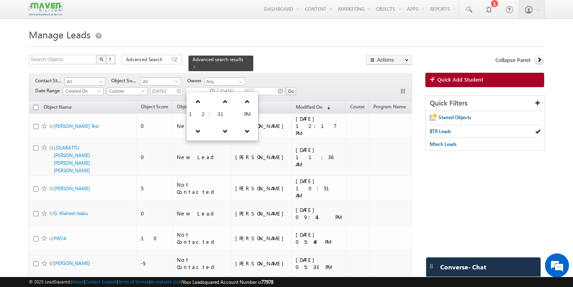
click at [198, 92] on div "12 : 31 PM" at bounding box center [222, 117] width 72 height 50
click at [187, 87] on input "text" at bounding box center [201, 91] width 32 height 8
click at [286, 73] on div "Filters Contact Stage All All Object Source All All Owner Aukasha Any Current U…" at bounding box center [220, 87] width 383 height 28
type input "10:00 AM"
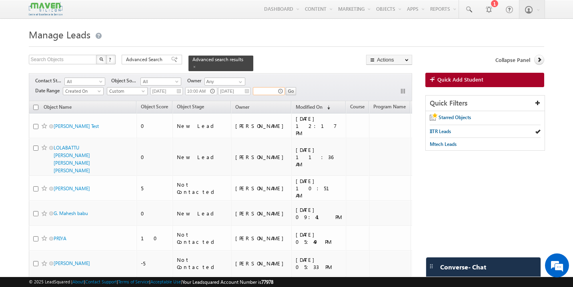
click at [270, 88] on input "text" at bounding box center [269, 91] width 32 height 8
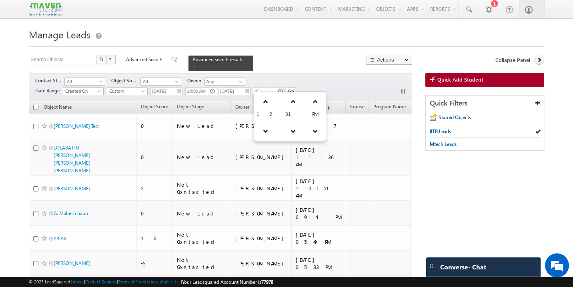
click at [320, 80] on div "Filters Contact Stage All All Object Source All All Owner Aukasha Any Current U…" at bounding box center [220, 87] width 383 height 28
type input "12:00 AM"
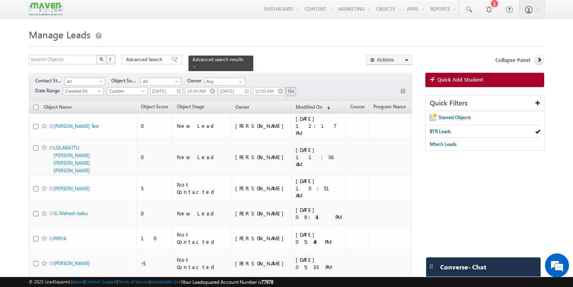
click at [291, 88] on input "Go" at bounding box center [291, 91] width 11 height 8
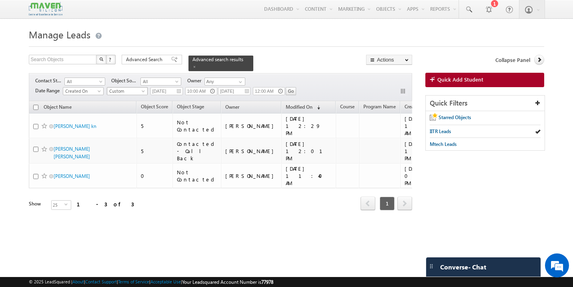
click at [143, 90] on span at bounding box center [144, 93] width 6 height 6
click at [132, 156] on link "This Month" at bounding box center [128, 156] width 40 height 7
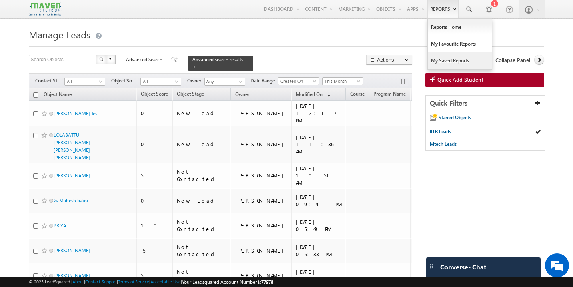
click at [450, 60] on link "My Saved Reports" at bounding box center [460, 60] width 64 height 17
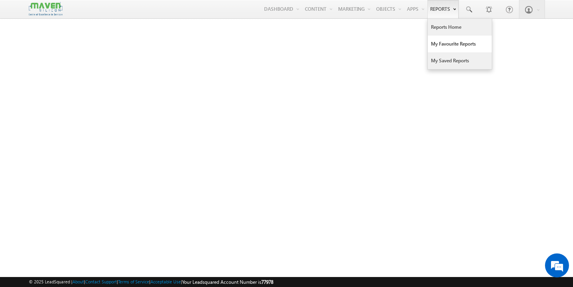
click at [442, 30] on link "Reports Home" at bounding box center [460, 27] width 64 height 17
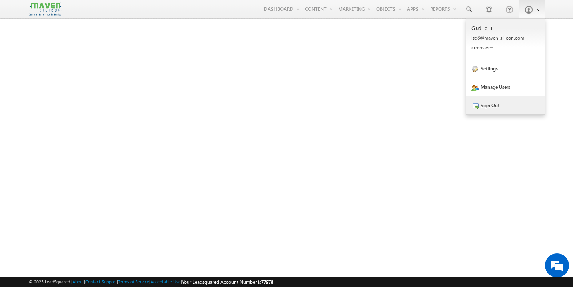
click at [507, 108] on link "Sign Out" at bounding box center [505, 105] width 78 height 18
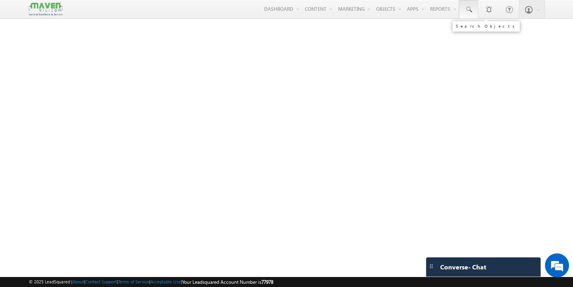
click at [468, 11] on span at bounding box center [468, 10] width 8 height 8
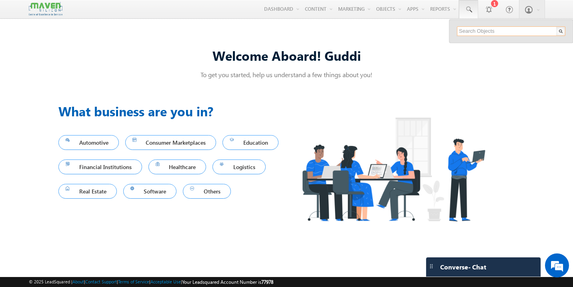
click at [484, 33] on input "text" at bounding box center [511, 31] width 108 height 10
paste input "[EMAIL_ADDRESS][DOMAIN_NAME]"
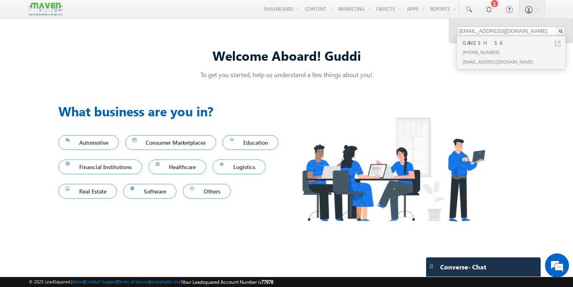
type input "[EMAIL_ADDRESS][DOMAIN_NAME]"
click at [484, 53] on div "[PHONE_NUMBER]" at bounding box center [514, 52] width 107 height 10
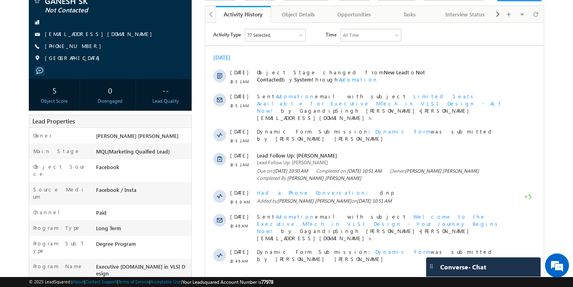
scroll to position [67, 0]
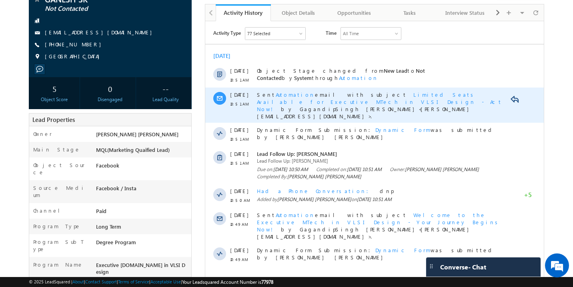
click at [446, 94] on span "Limited Seats Available for Executive MTech in VLSI Design - Act Now!" at bounding box center [379, 101] width 245 height 21
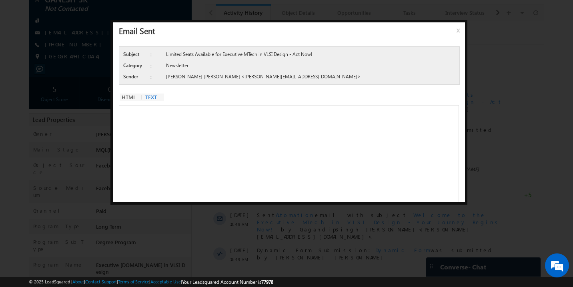
scroll to position [0, 0]
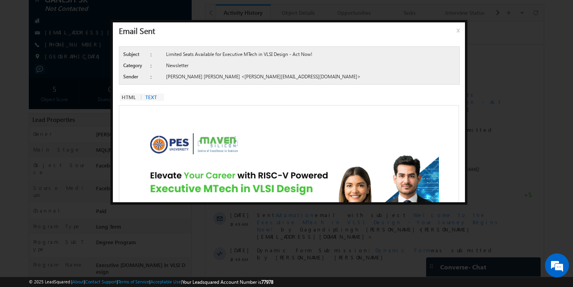
click at [457, 31] on span "x" at bounding box center [459, 33] width 6 height 14
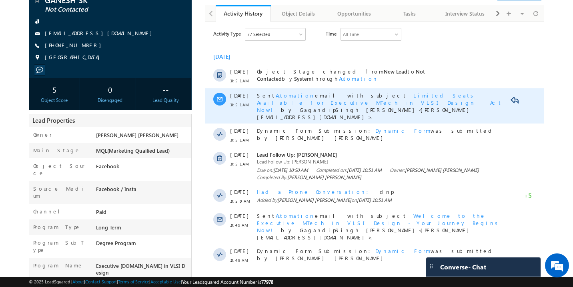
scroll to position [67, 0]
